Goal: Task Accomplishment & Management: Manage account settings

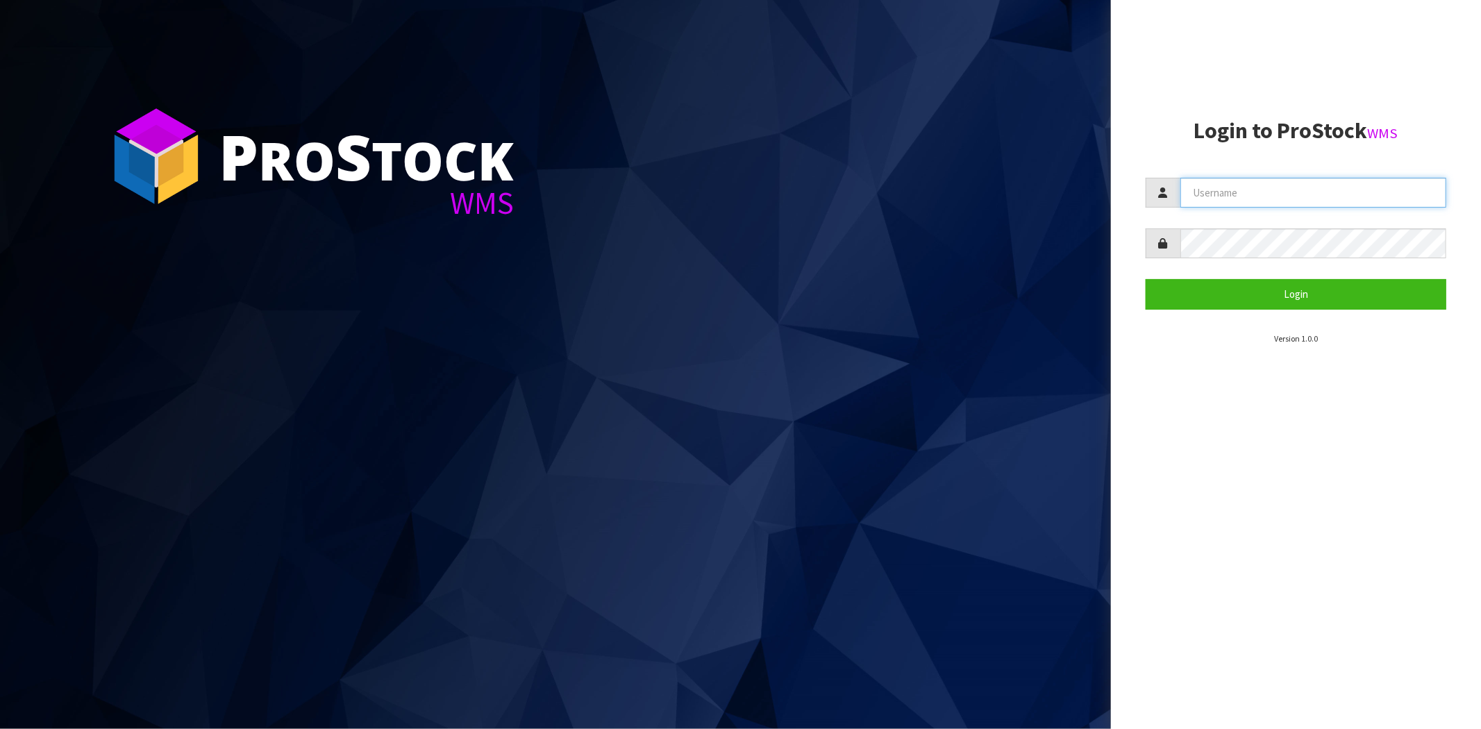
click at [1218, 192] on input "text" at bounding box center [1313, 193] width 266 height 30
type input "[PERSON_NAME][EMAIL_ADDRESS][DOMAIN_NAME]"
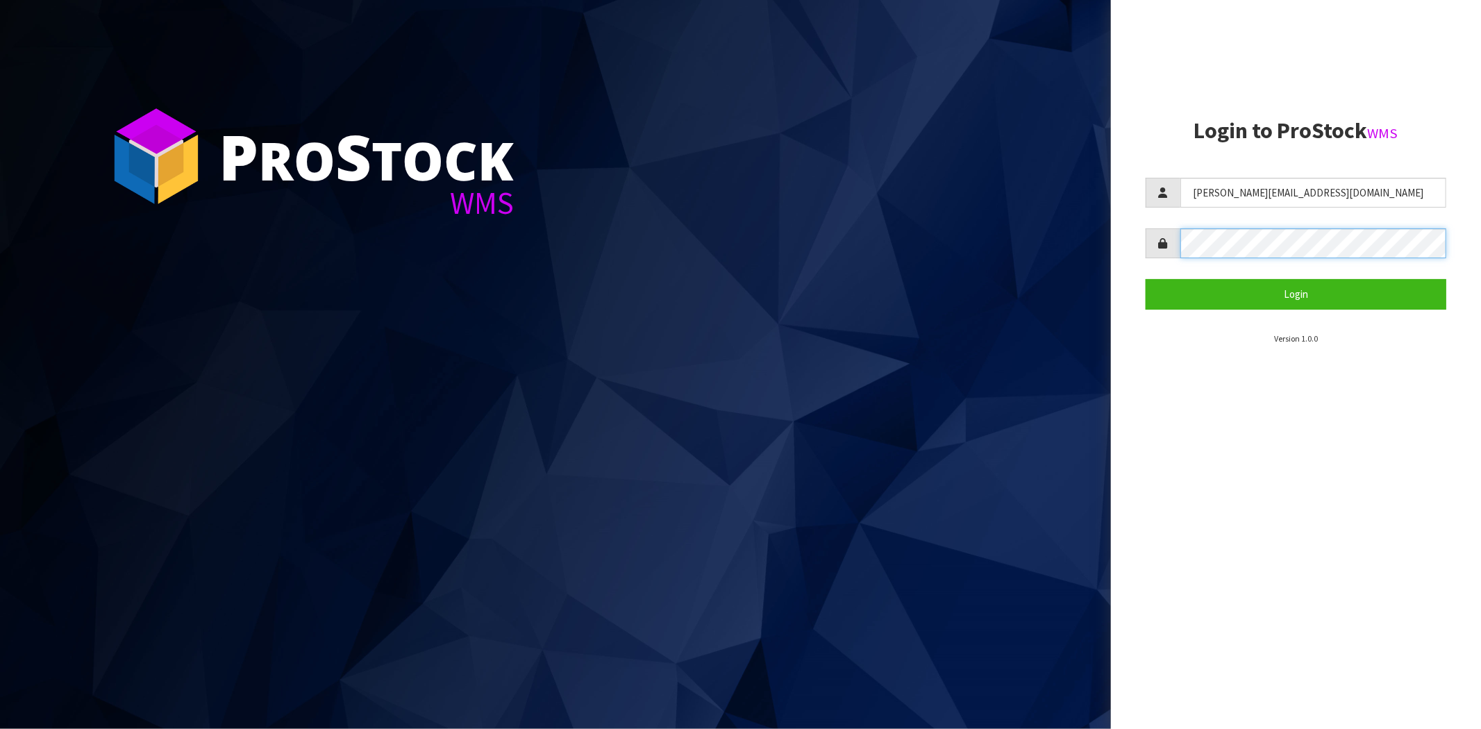
click at [1146, 279] on button "Login" at bounding box center [1296, 294] width 301 height 30
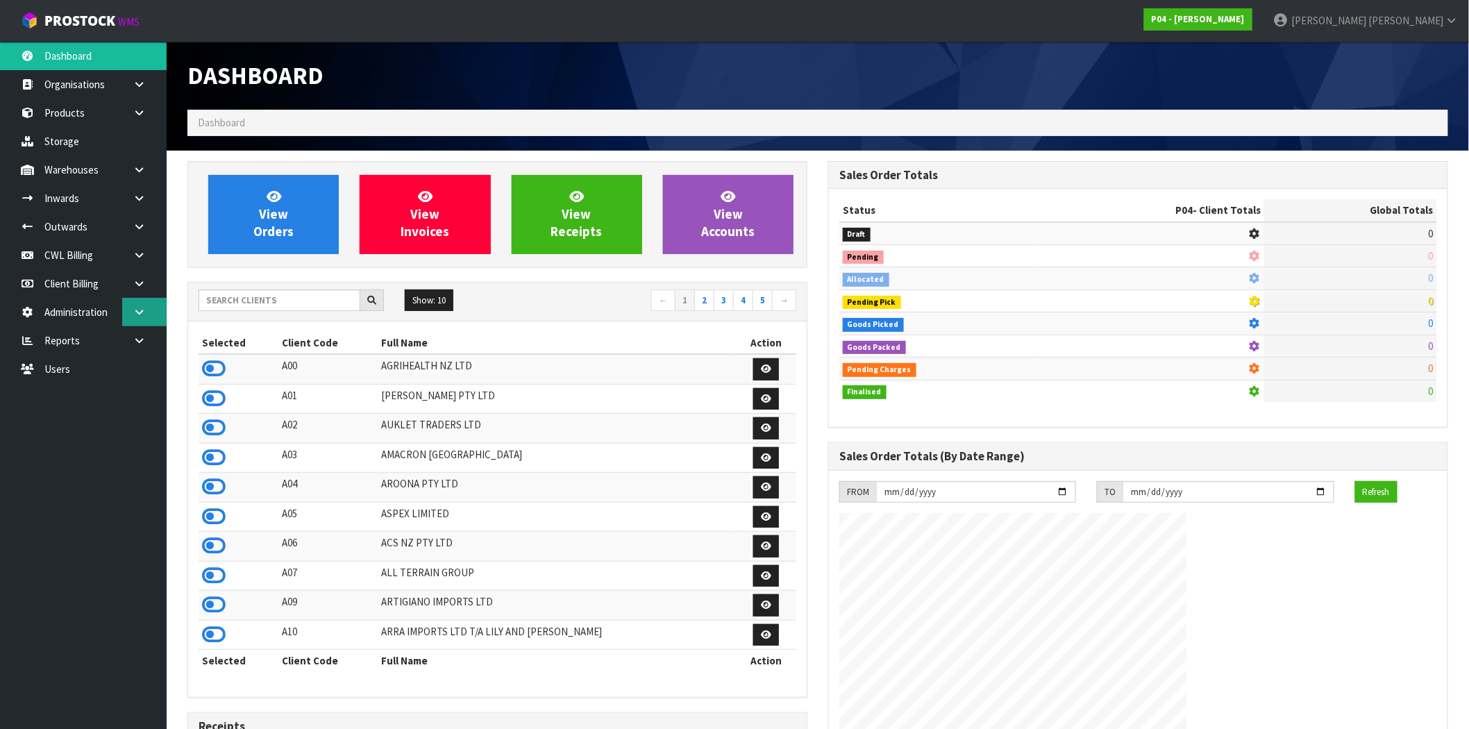
click at [137, 315] on icon at bounding box center [139, 312] width 13 height 10
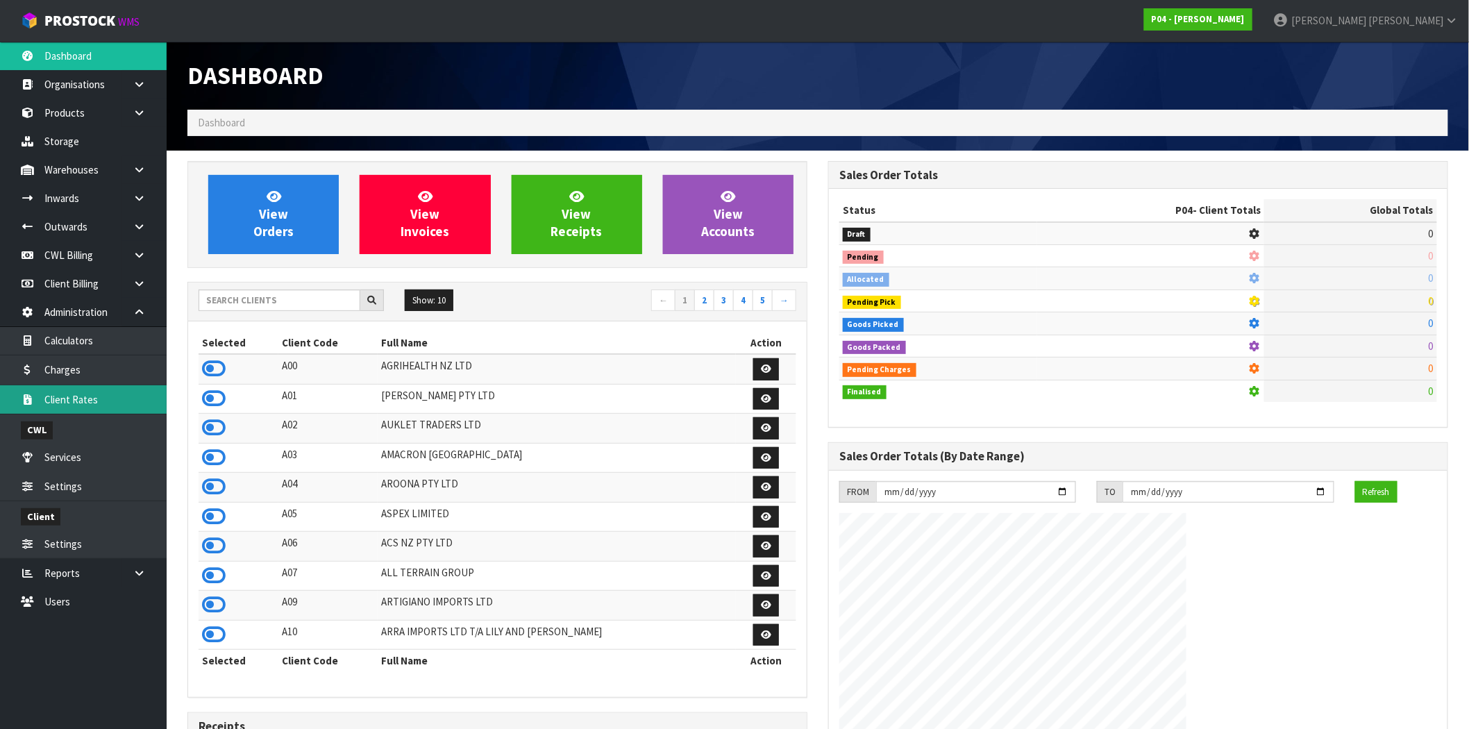
click at [87, 400] on link "Client Rates" at bounding box center [83, 399] width 167 height 28
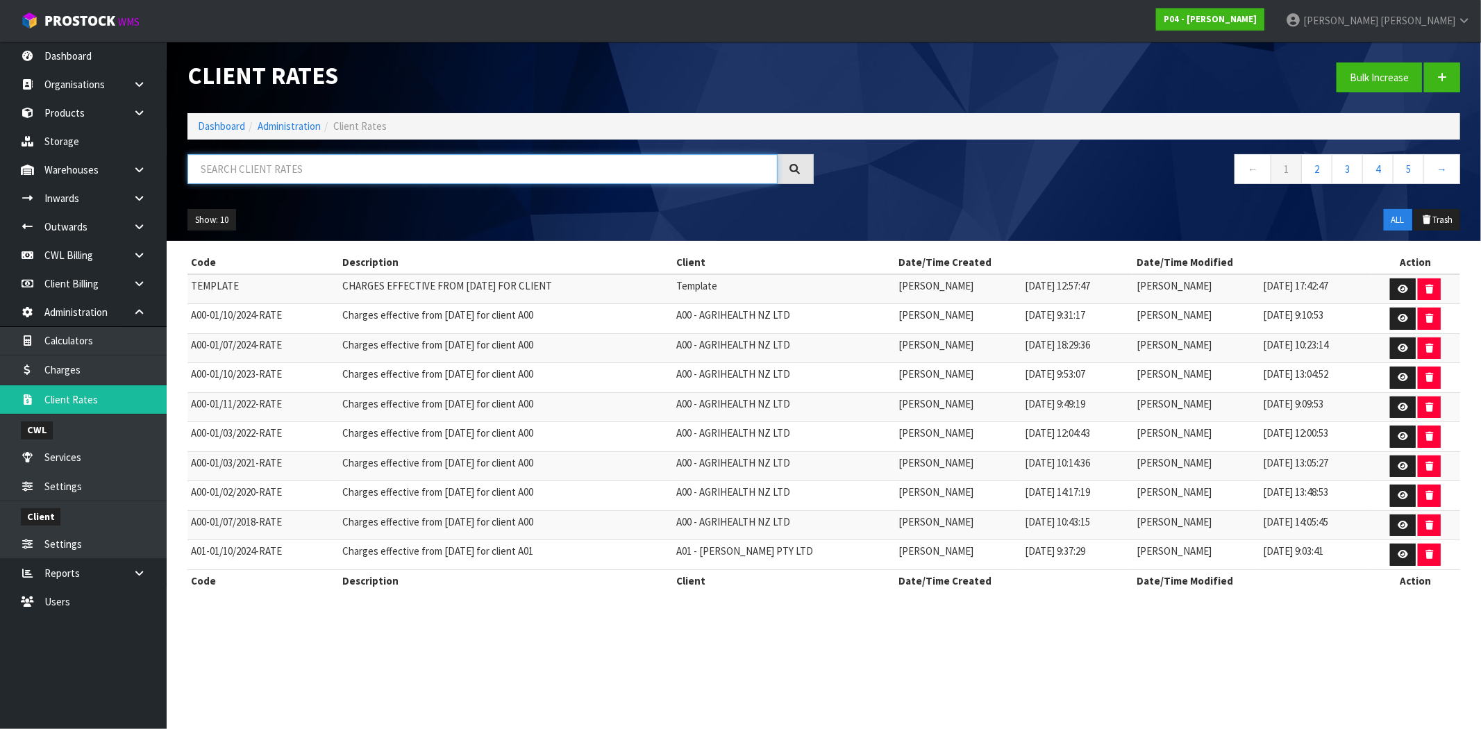
click at [504, 170] on input "text" at bounding box center [482, 169] width 590 height 30
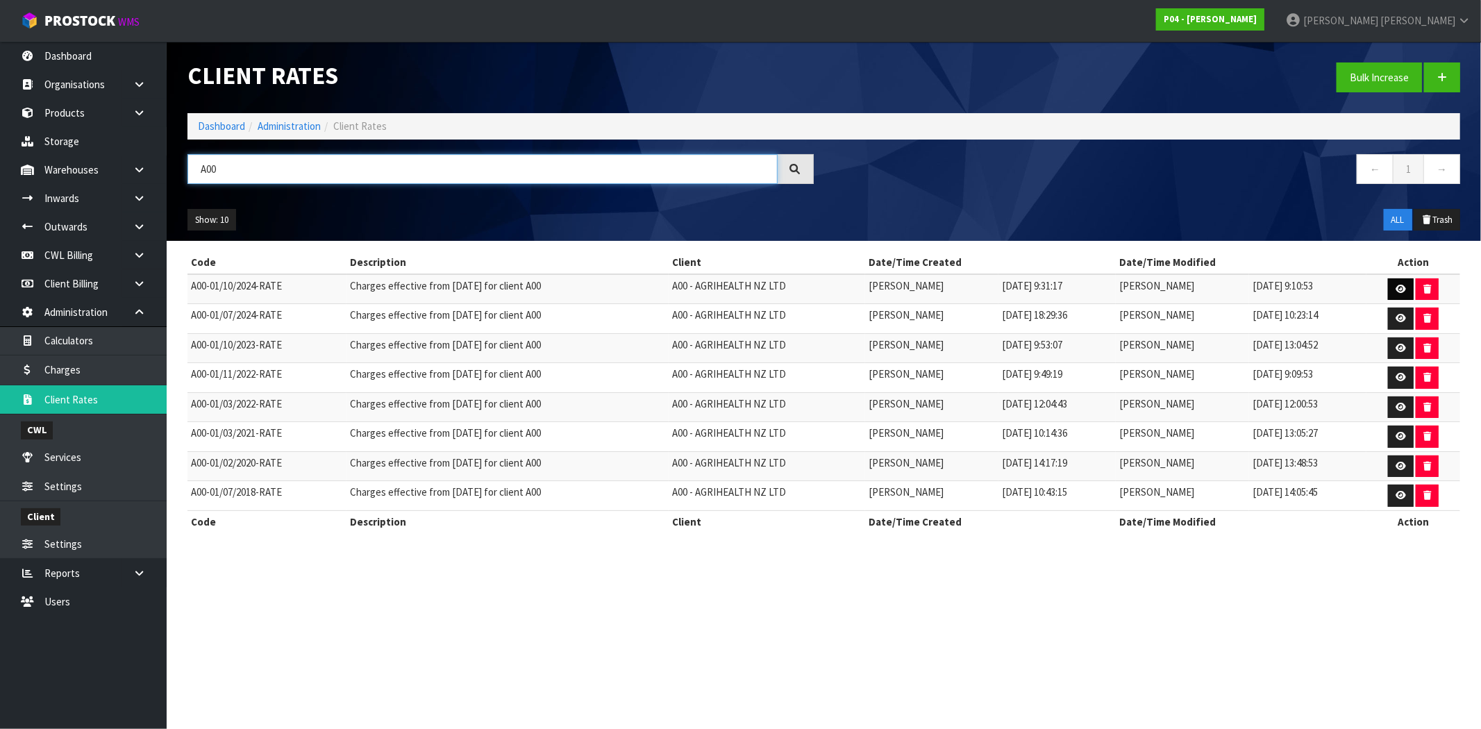
type input "A00"
click at [1398, 288] on icon at bounding box center [1401, 289] width 10 height 9
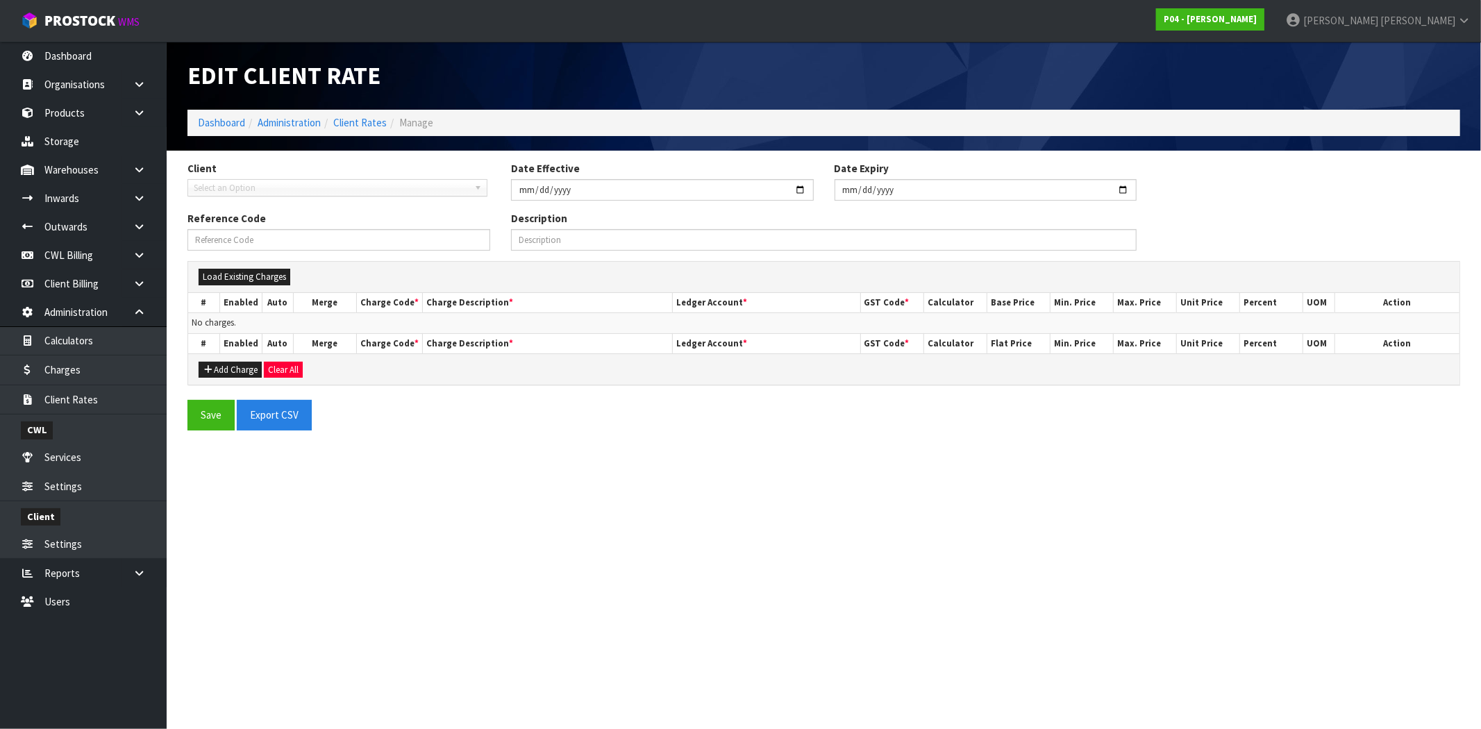
type input "[DATE]"
type input "A00-01/10/2024-RATE"
type input "Charges effective from [DATE] for client A00"
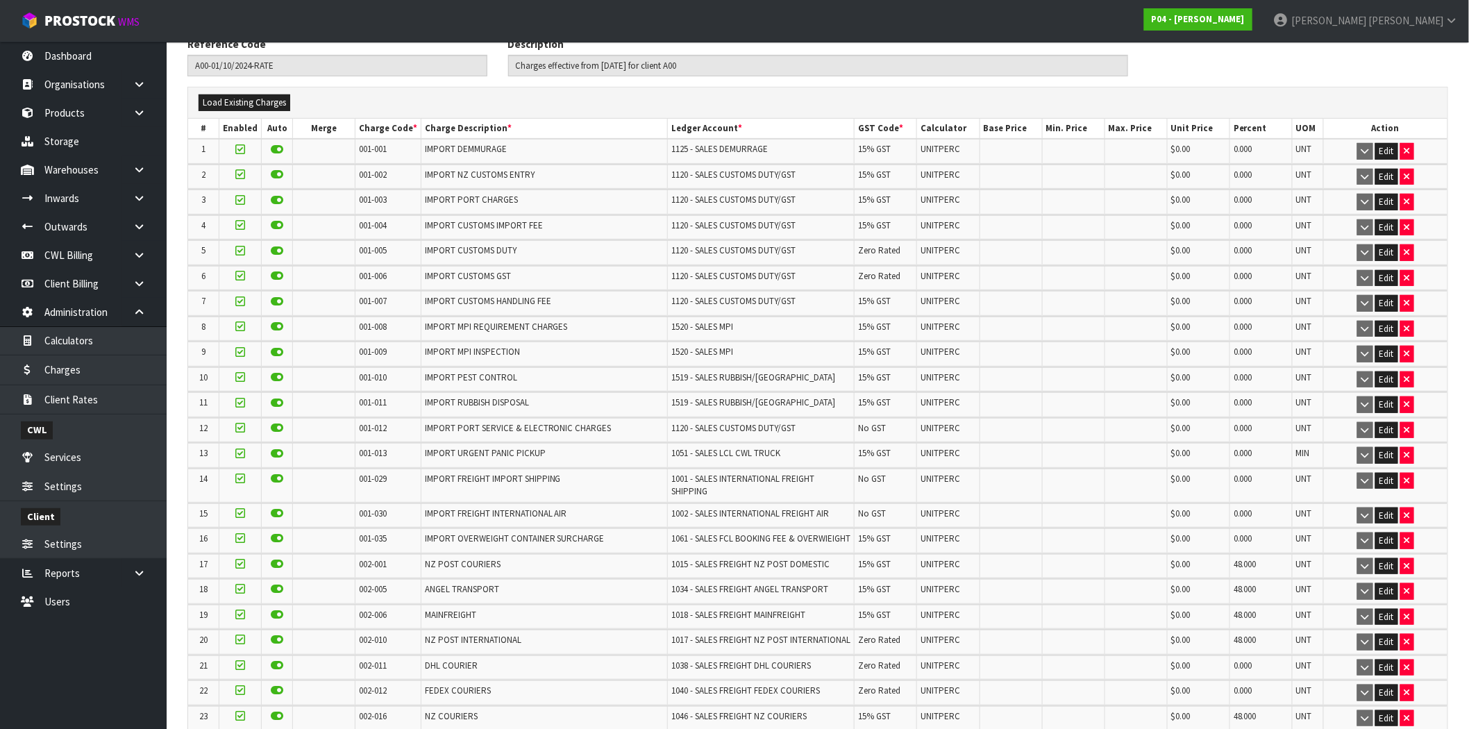
scroll to position [77, 0]
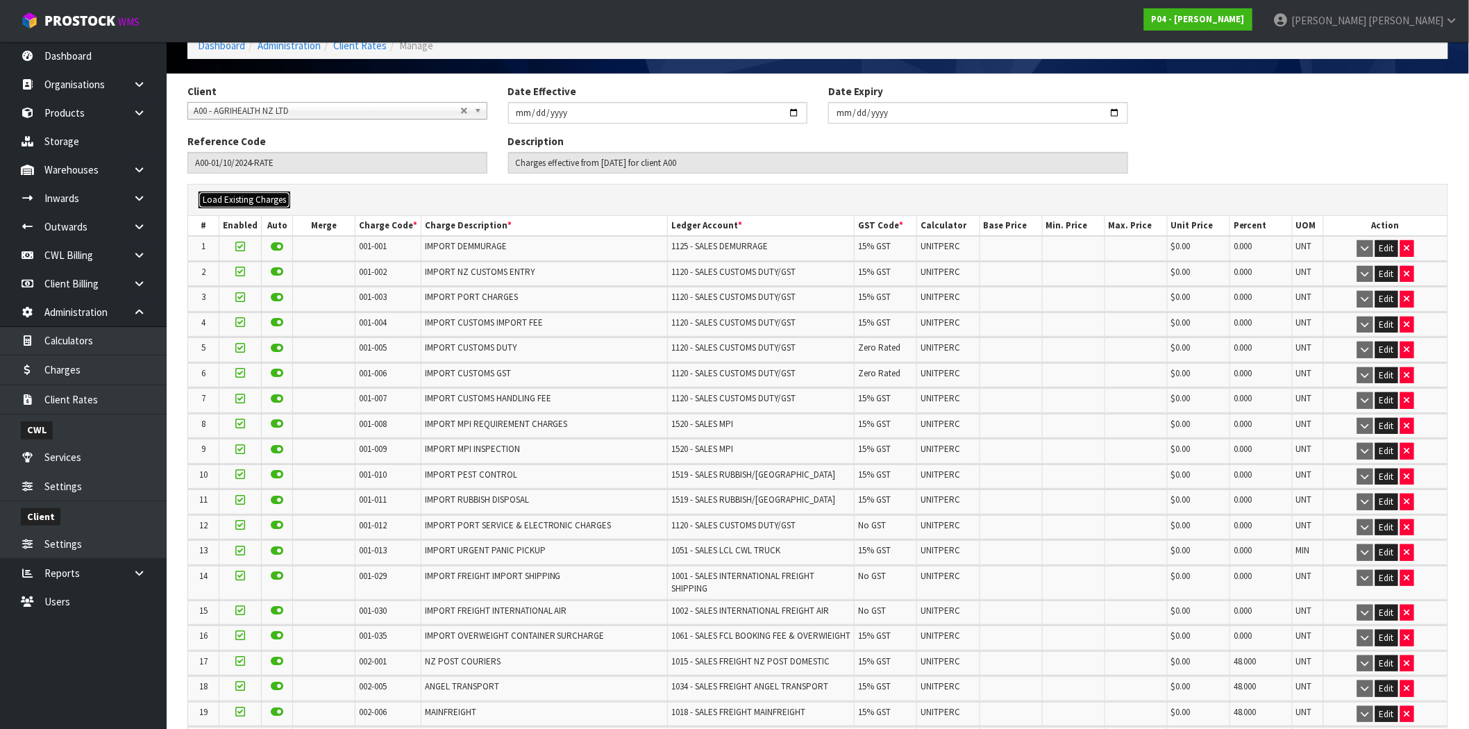
click at [283, 200] on button "Load Existing Charges" at bounding box center [245, 200] width 92 height 17
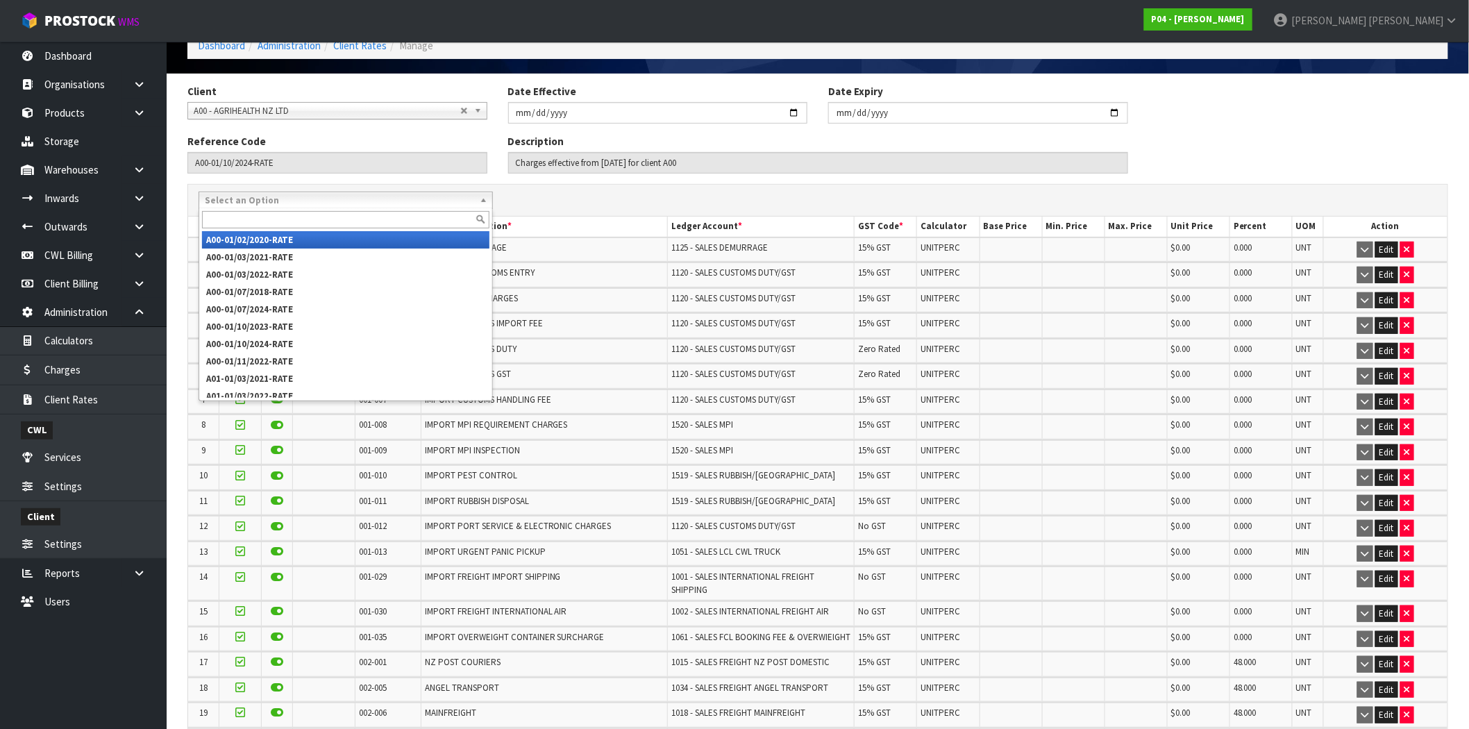
click at [266, 199] on span "Select an Option" at bounding box center [339, 200] width 269 height 17
click at [529, 196] on div "A00-01/02/2020-RATE A00-01/03/2021-RATE A00-01/03/2022-RATE A00-01/07/2018-RATE…" at bounding box center [817, 200] width 1259 height 17
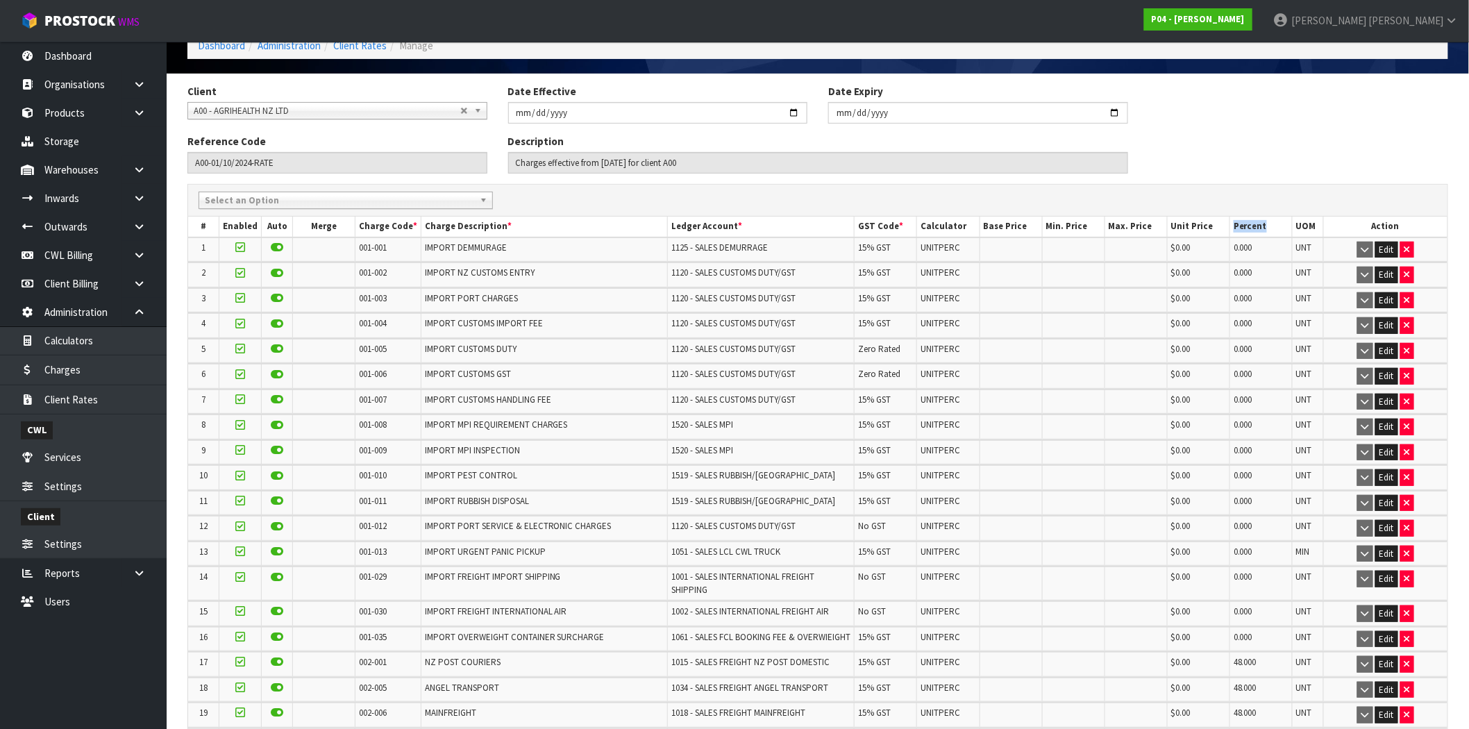
drag, startPoint x: 1266, startPoint y: 230, endPoint x: 1230, endPoint y: 233, distance: 36.2
click at [1230, 233] on th "Percent" at bounding box center [1261, 227] width 62 height 20
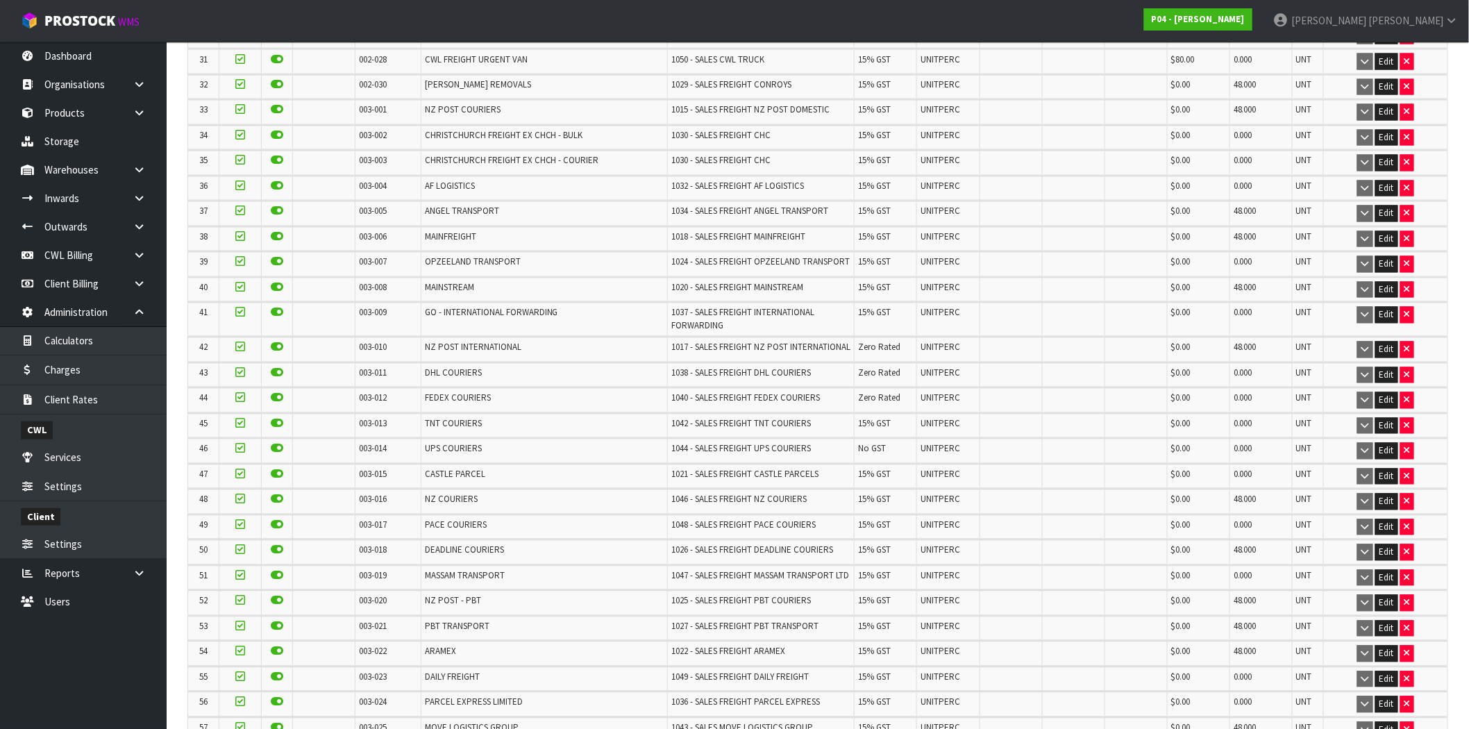
scroll to position [1080, 0]
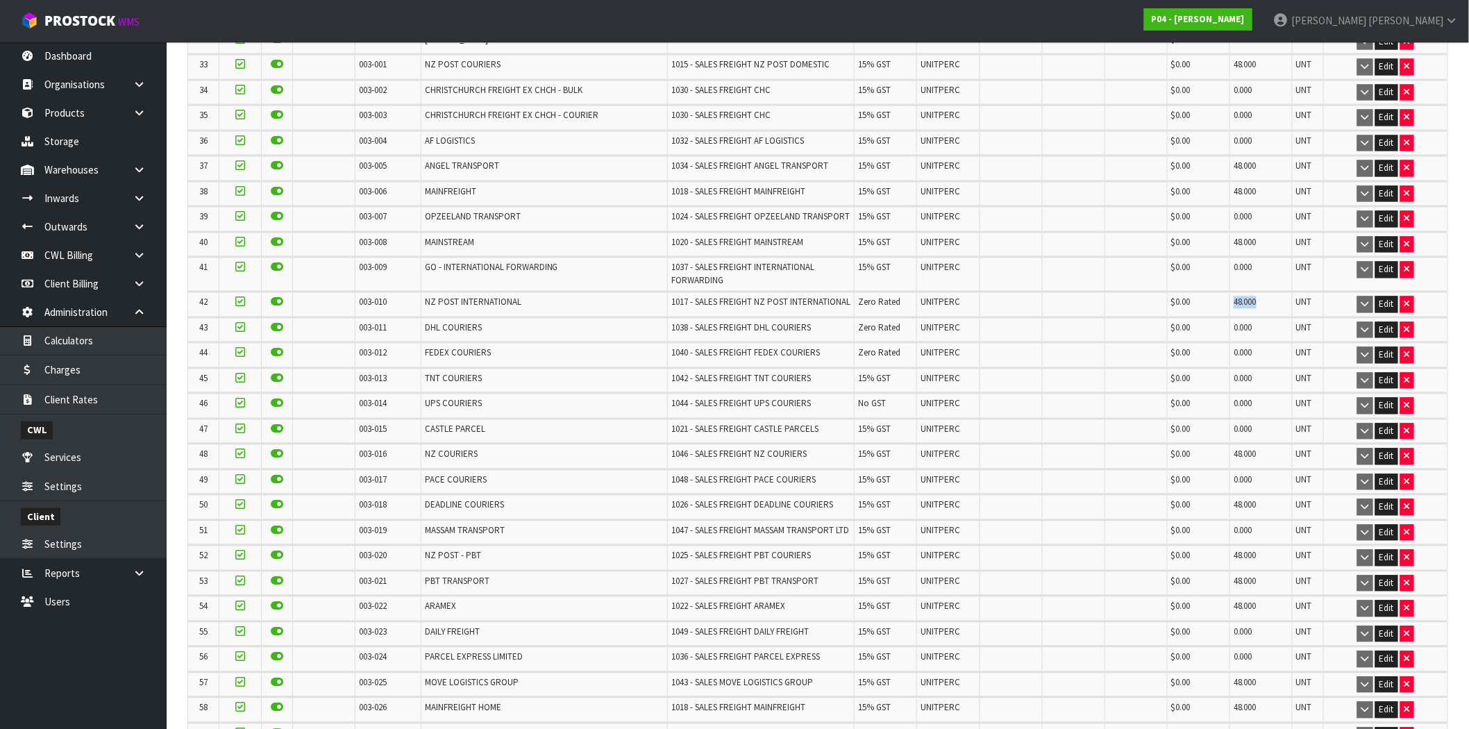
drag, startPoint x: 1262, startPoint y: 293, endPoint x: 1225, endPoint y: 294, distance: 36.1
click at [1225, 294] on tr "42 003-010 NZ POST INTERNATIONAL 1017 - SALES FREIGHT NZ POST INTERNATIONAL Zer…" at bounding box center [817, 304] width 1259 height 24
click at [140, 224] on icon at bounding box center [139, 226] width 13 height 10
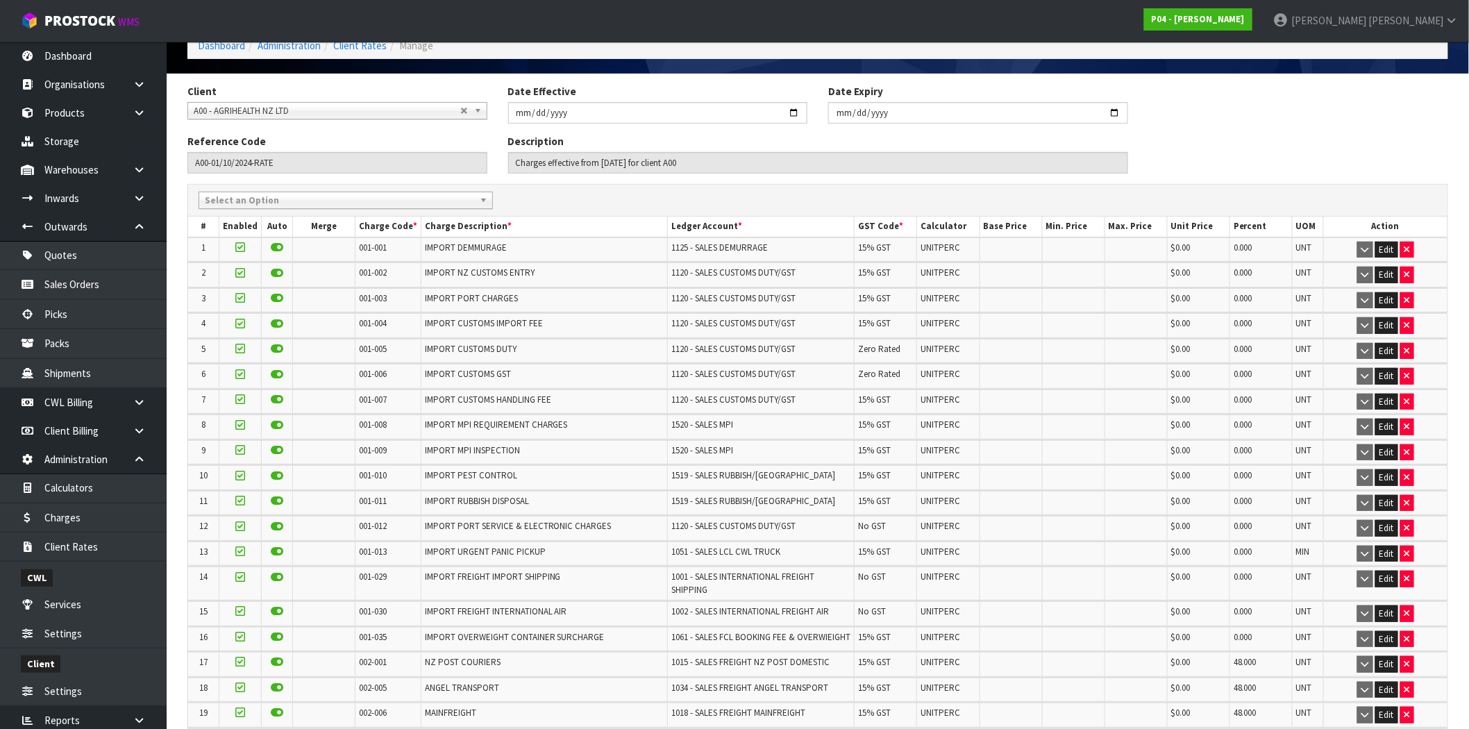
scroll to position [0, 0]
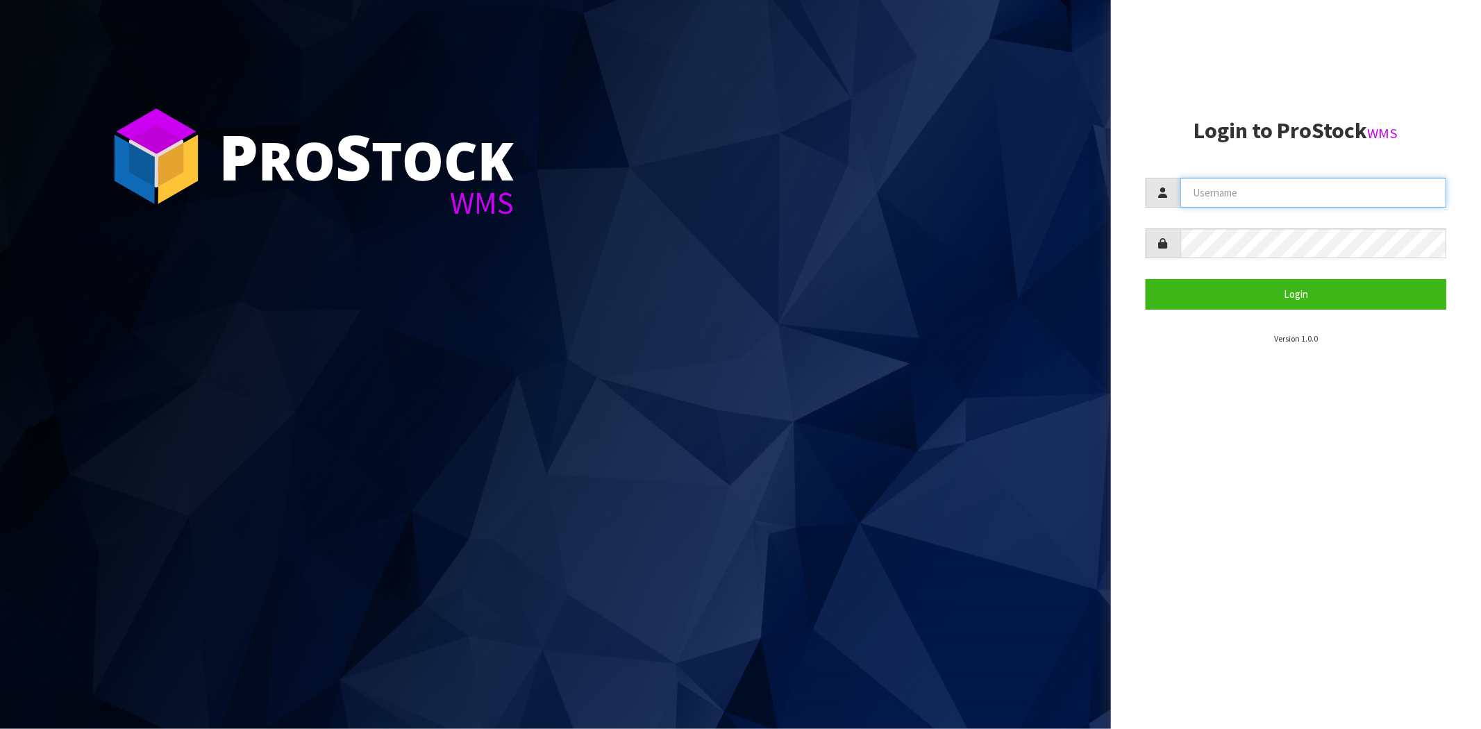
click at [1250, 189] on input "text" at bounding box center [1313, 193] width 266 height 30
type input "[PERSON_NAME][EMAIL_ADDRESS][DOMAIN_NAME]"
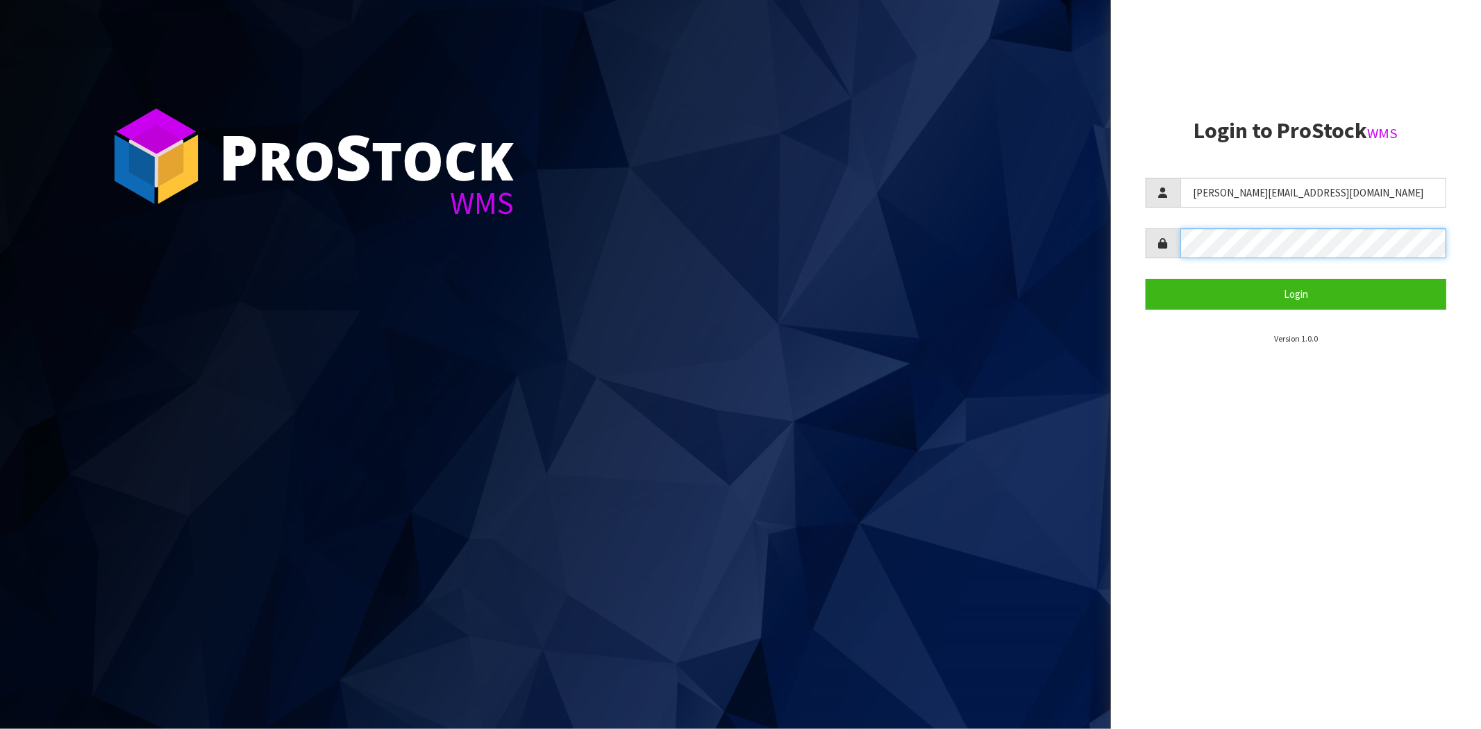
click at [1146, 279] on button "Login" at bounding box center [1296, 294] width 301 height 30
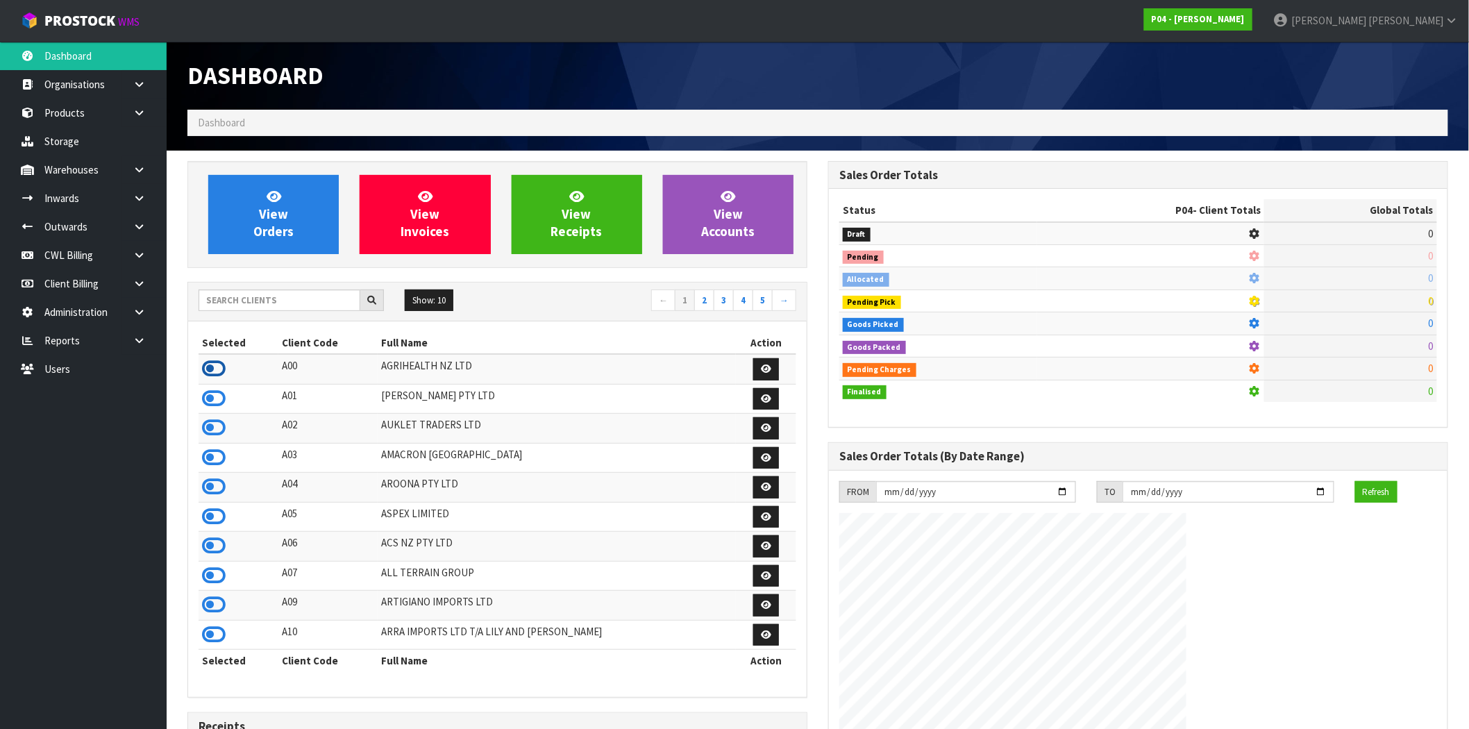
click at [223, 373] on icon at bounding box center [214, 368] width 24 height 21
click at [139, 224] on icon at bounding box center [139, 226] width 13 height 10
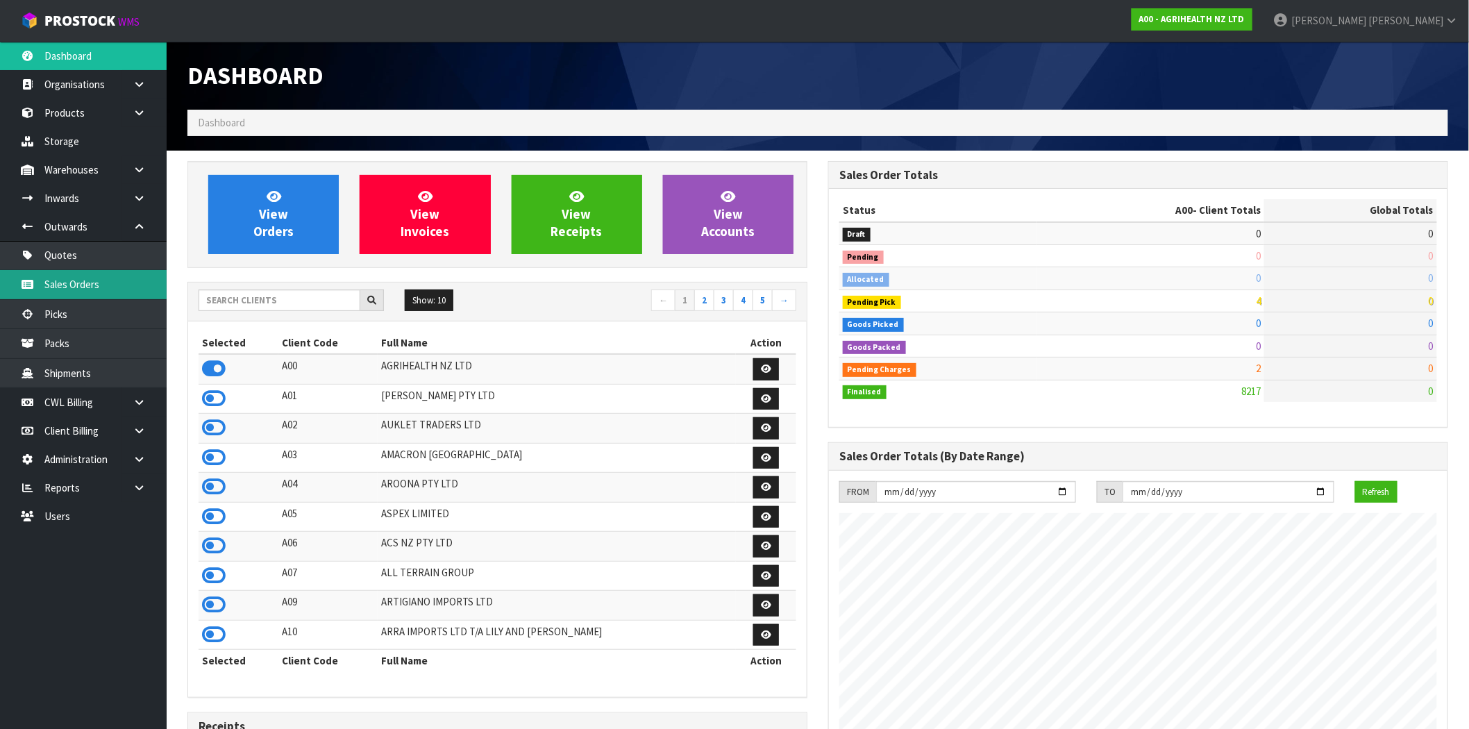
click at [94, 285] on link "Sales Orders" at bounding box center [83, 284] width 167 height 28
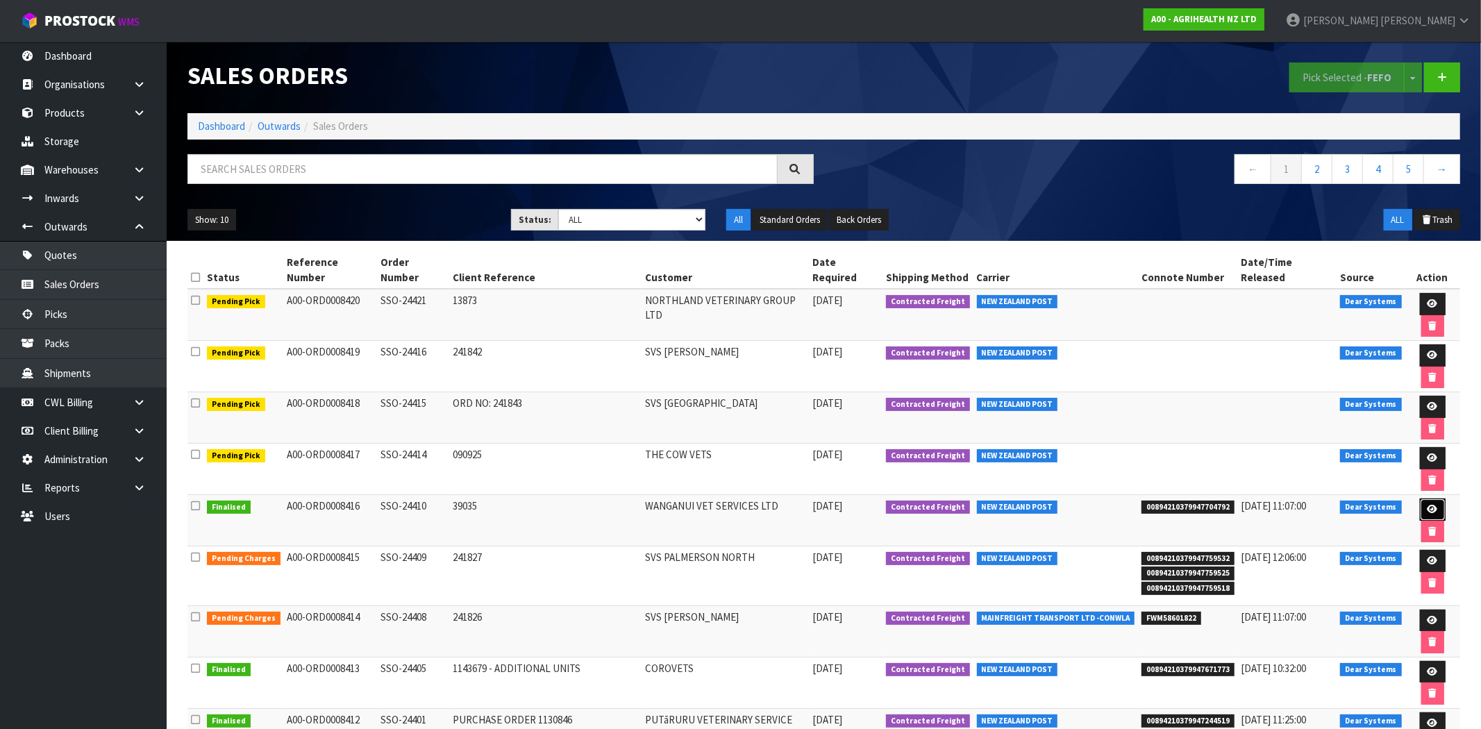
click at [1427, 505] on icon at bounding box center [1432, 509] width 10 height 9
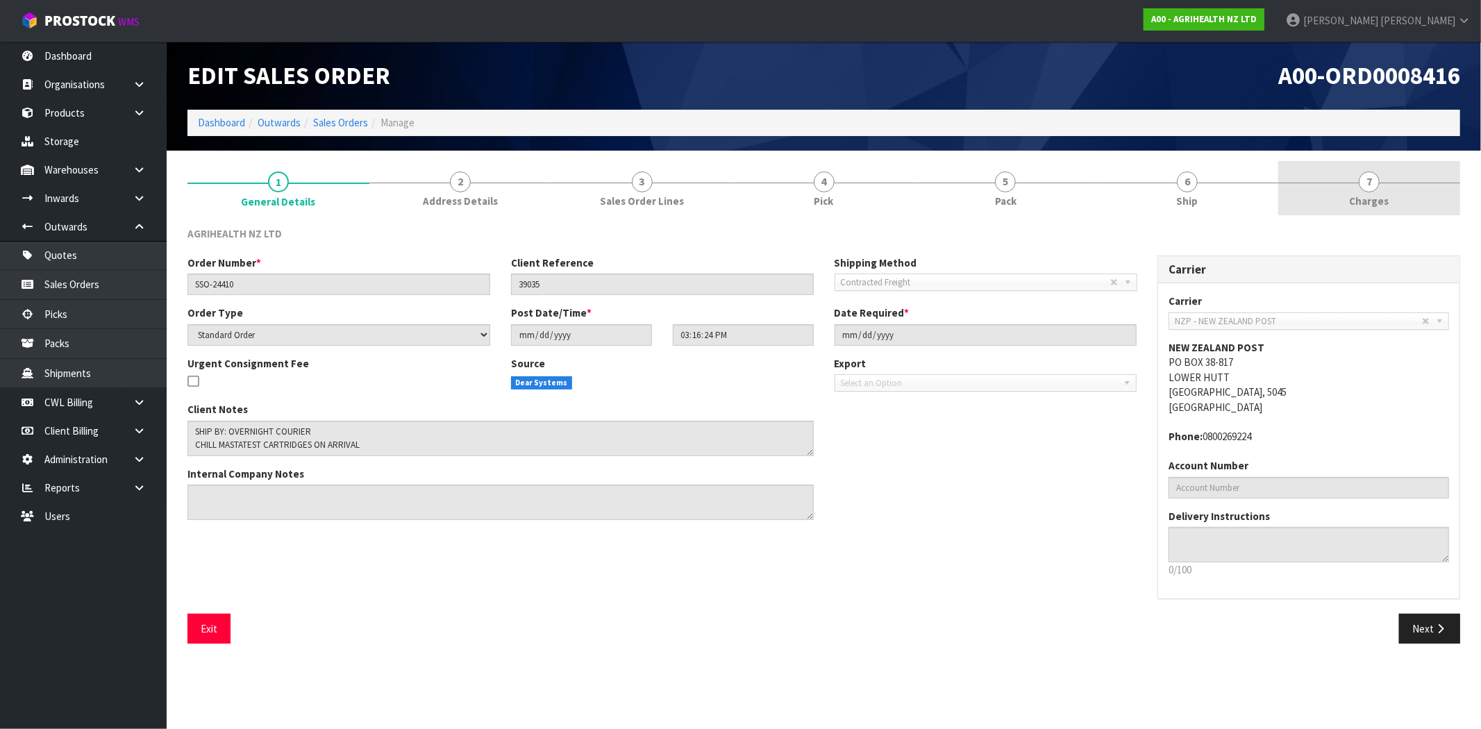
click at [1348, 198] on link "7 Charges" at bounding box center [1369, 188] width 182 height 55
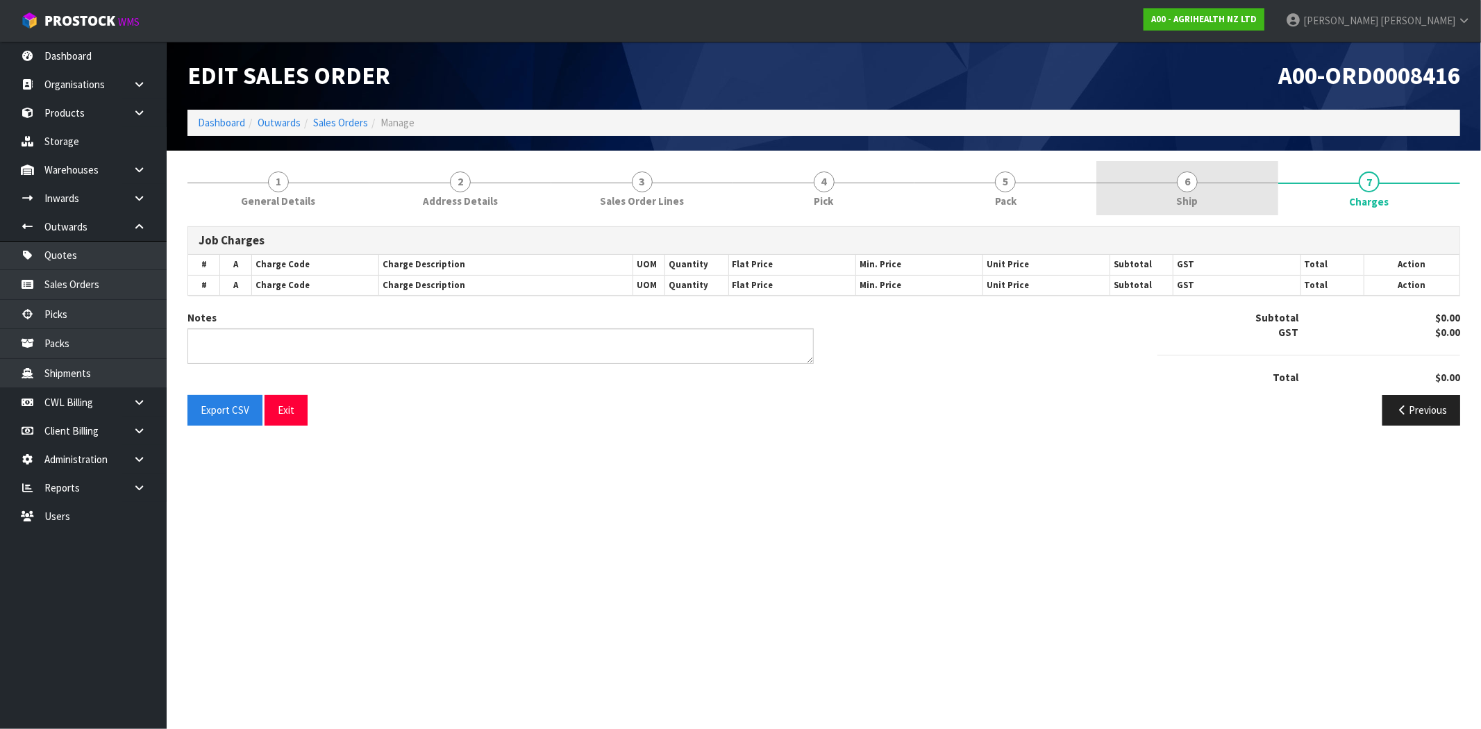
click at [1195, 199] on span "Ship" at bounding box center [1188, 201] width 22 height 15
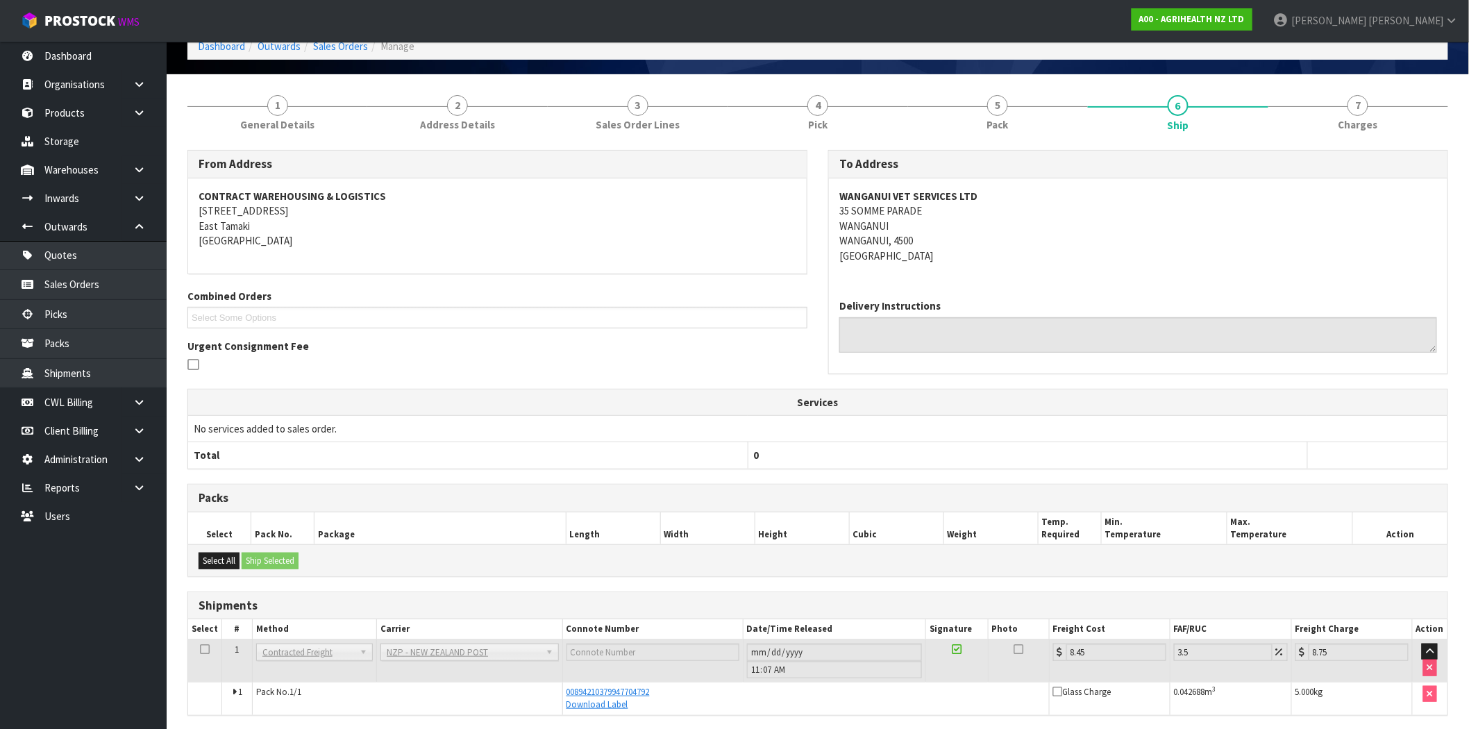
scroll to position [128, 0]
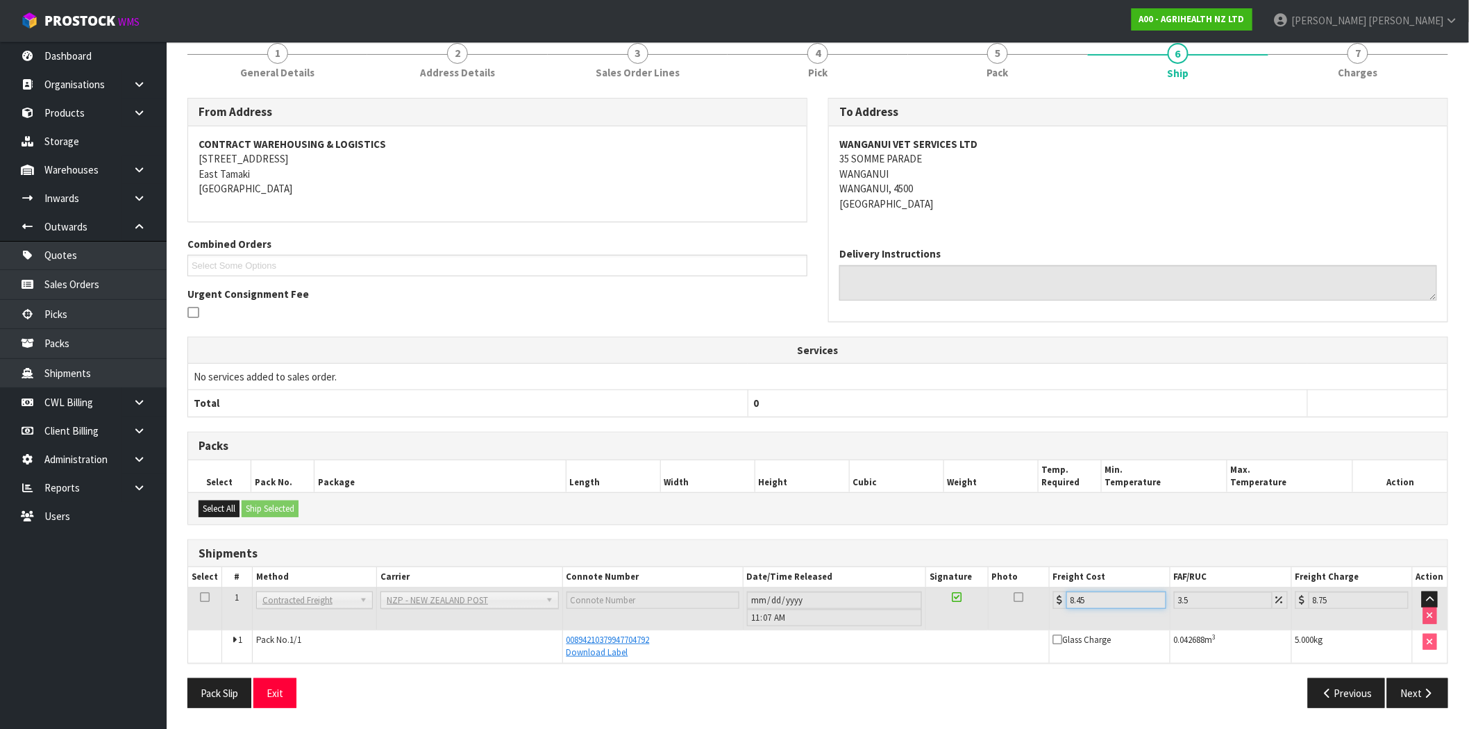
drag, startPoint x: 1095, startPoint y: 599, endPoint x: 1063, endPoint y: 599, distance: 31.9
click at [1063, 599] on div "8.45" at bounding box center [1109, 600] width 113 height 17
drag, startPoint x: 1198, startPoint y: 601, endPoint x: 1168, endPoint y: 600, distance: 30.6
click at [1162, 601] on tr "1 Client Local Pickup Customer Local Pickup Company Freight Contracted Freight …" at bounding box center [817, 608] width 1259 height 42
drag, startPoint x: 1343, startPoint y: 598, endPoint x: 1287, endPoint y: 604, distance: 55.9
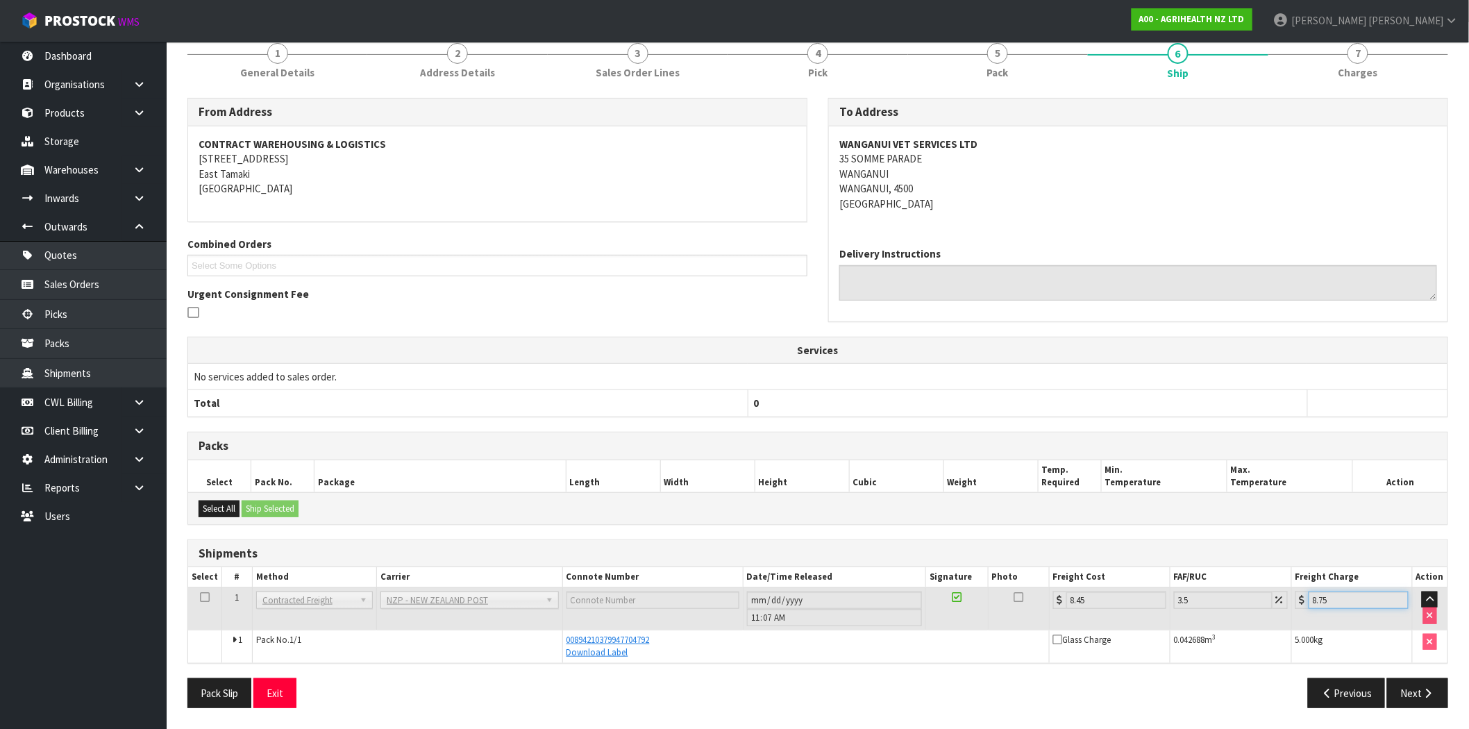
click at [1287, 604] on tr "1 Client Local Pickup Customer Local Pickup Company Freight Contracted Freight …" at bounding box center [817, 608] width 1259 height 42
click at [1350, 67] on span "Charges" at bounding box center [1359, 72] width 40 height 15
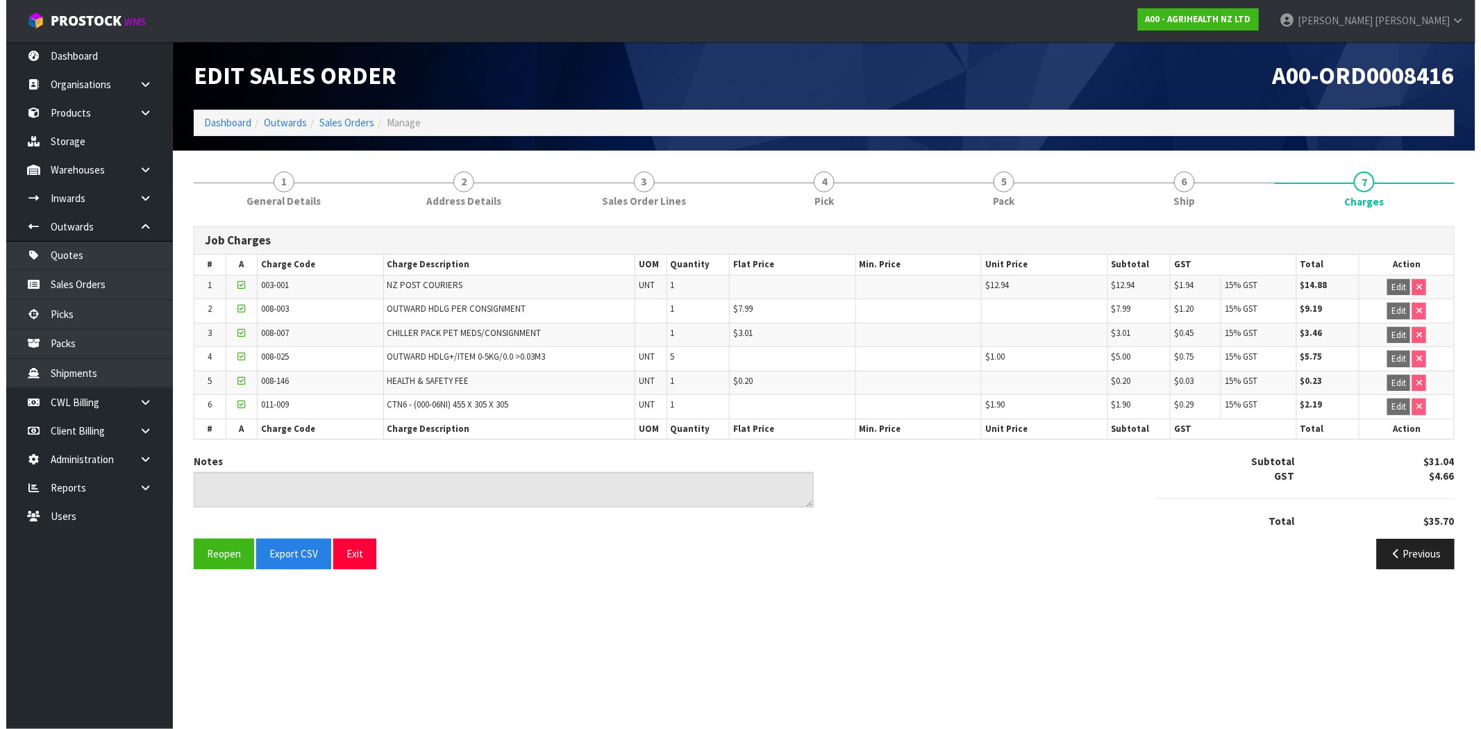
scroll to position [0, 0]
